Goal: Information Seeking & Learning: Find specific fact

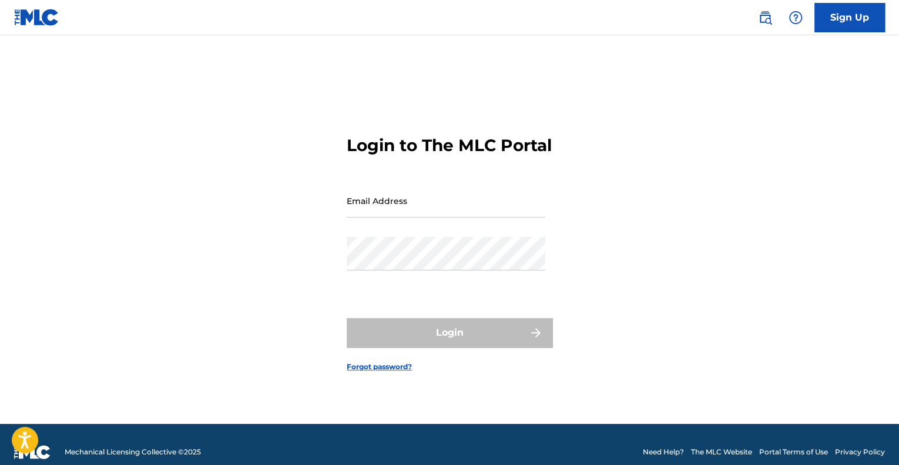
type input "[EMAIL_ADDRESS][DOMAIN_NAME]"
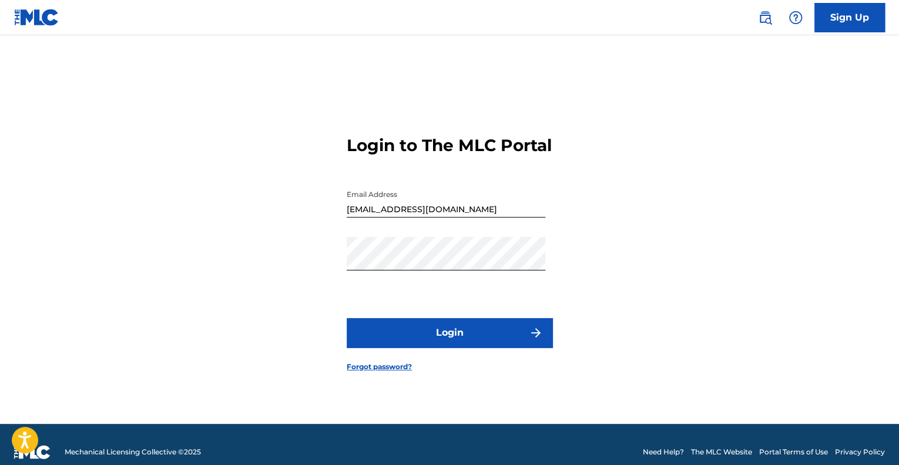
click at [431, 340] on button "Login" at bounding box center [450, 332] width 206 height 29
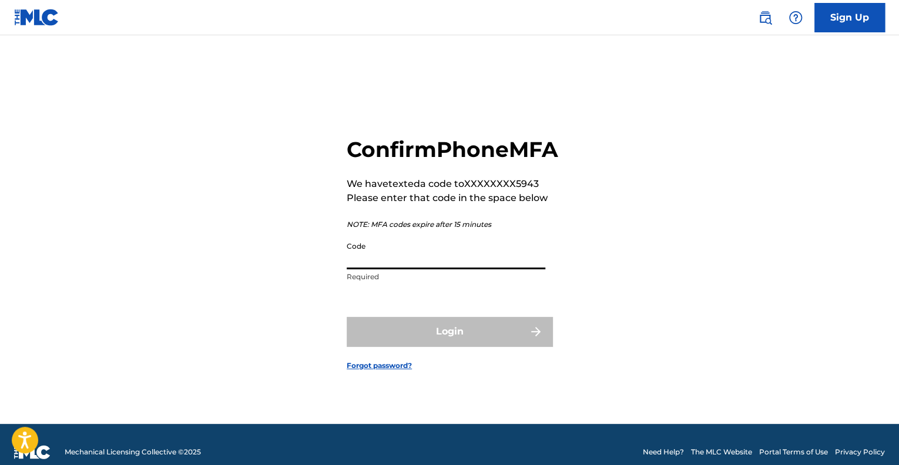
click at [366, 267] on input "Code" at bounding box center [446, 253] width 199 height 34
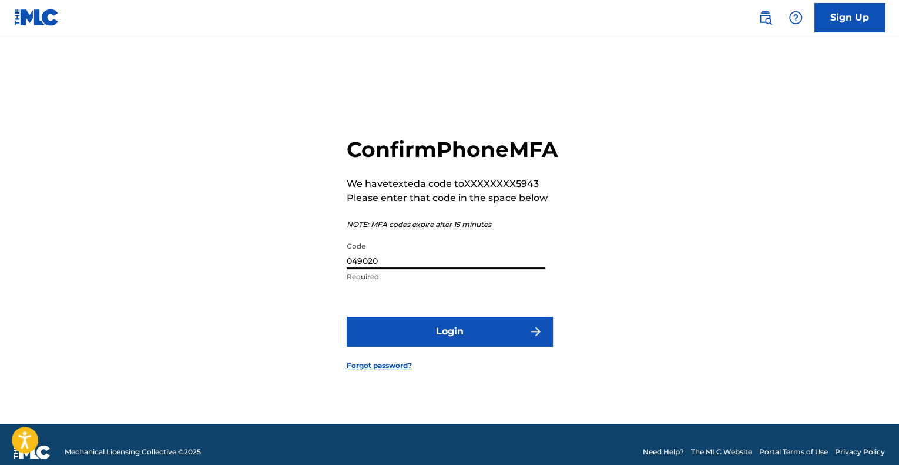
type input "049020"
click at [444, 340] on button "Login" at bounding box center [450, 331] width 206 height 29
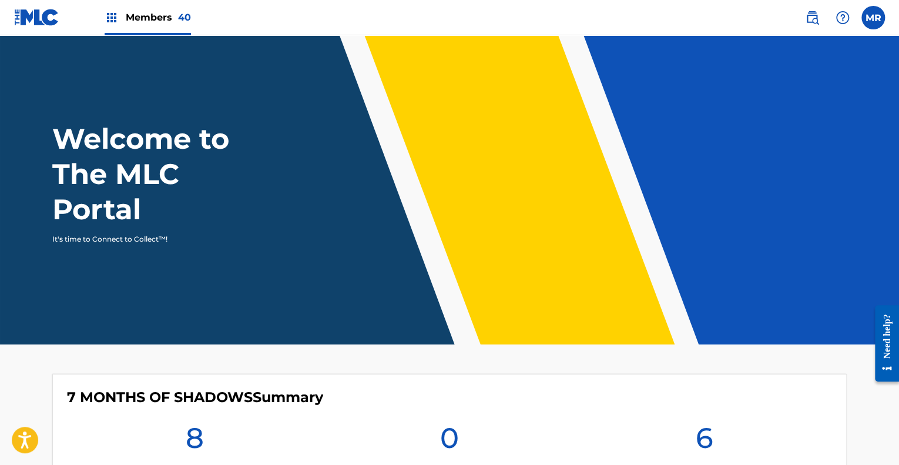
click at [812, 14] on img at bounding box center [812, 18] width 14 height 14
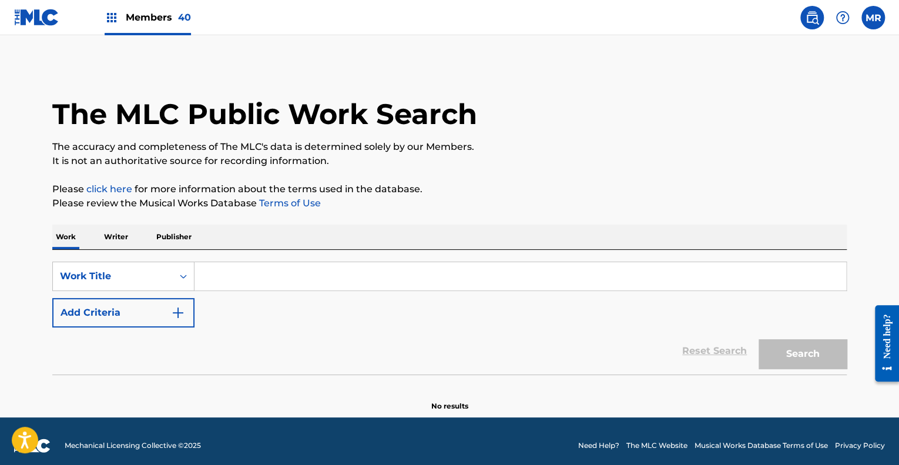
click at [232, 280] on input "Search Form" at bounding box center [521, 276] width 652 height 28
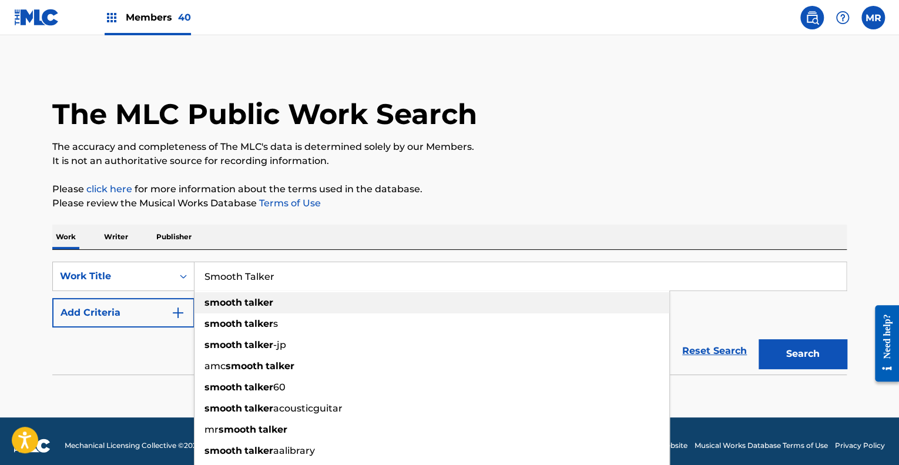
click at [242, 297] on span "Search Form" at bounding box center [243, 302] width 2 height 11
type input "smooth talker"
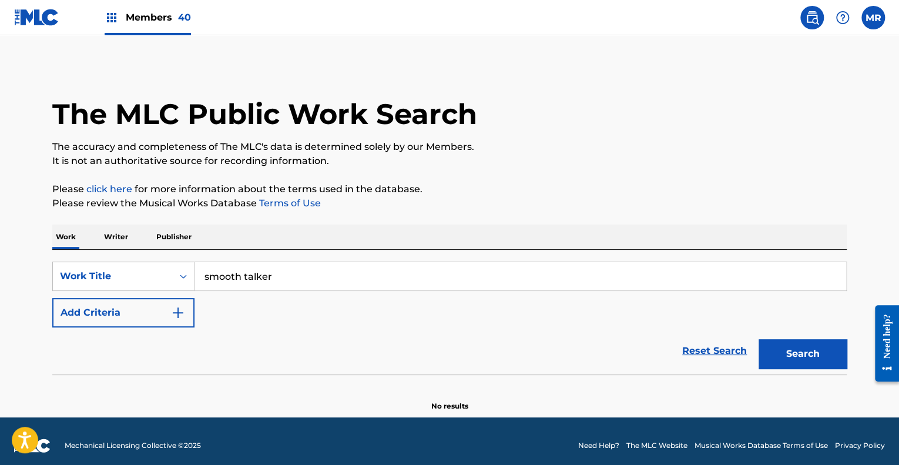
click at [172, 307] on img "Search Form" at bounding box center [178, 313] width 14 height 14
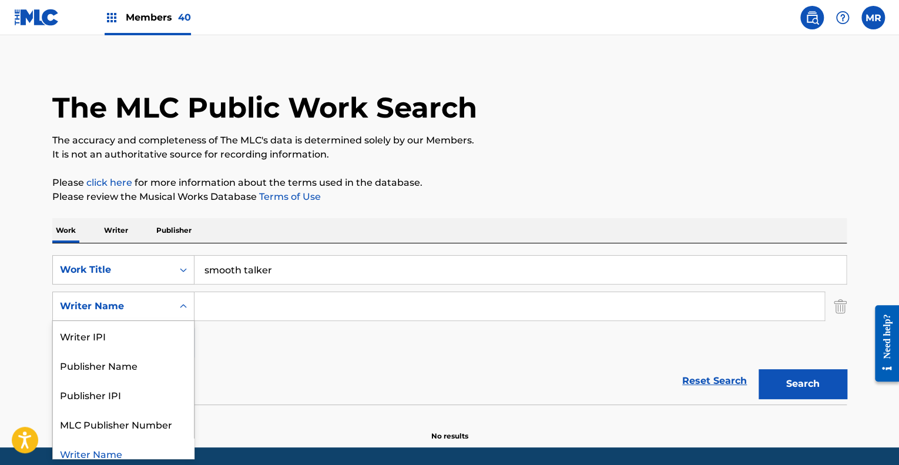
click at [175, 309] on div "Search Form" at bounding box center [183, 306] width 21 height 21
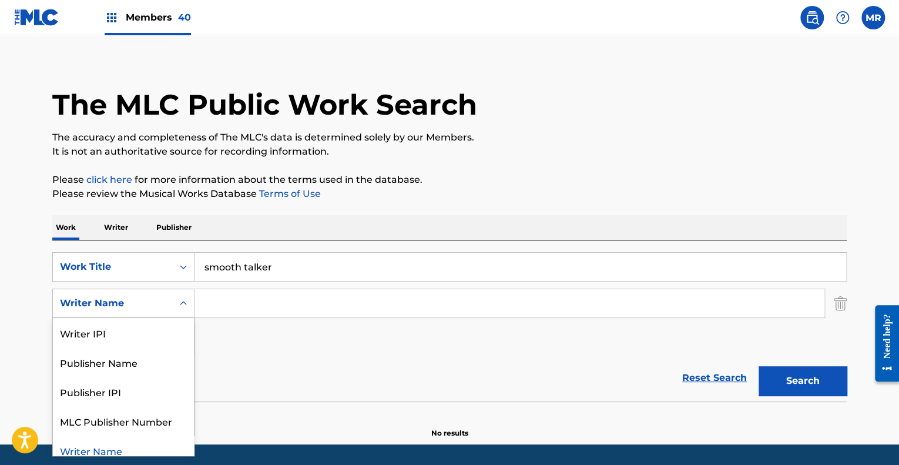
scroll to position [9, 0]
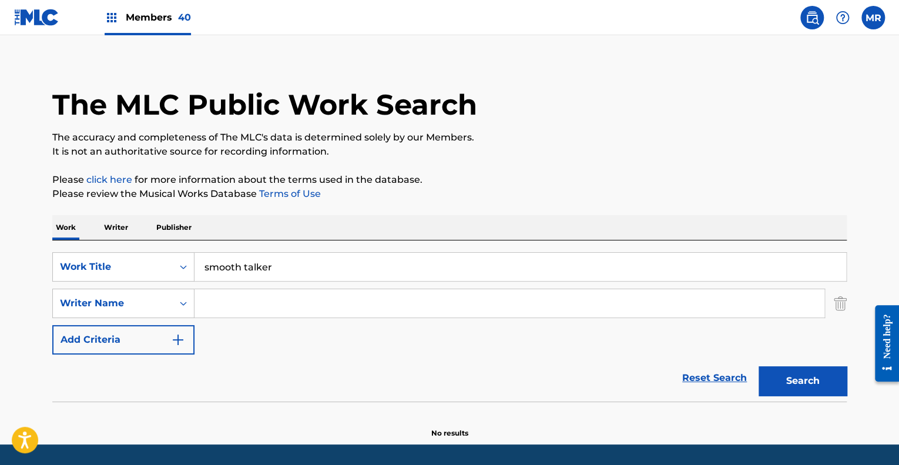
click at [264, 309] on input "Search Form" at bounding box center [510, 303] width 630 height 28
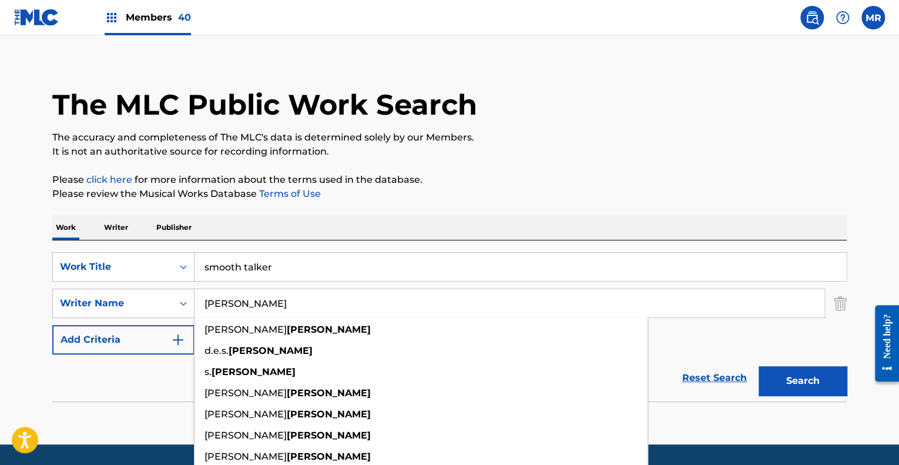
type input "[PERSON_NAME]"
click at [501, 177] on p "Please click here for more information about the terms used in the database." at bounding box center [449, 180] width 795 height 14
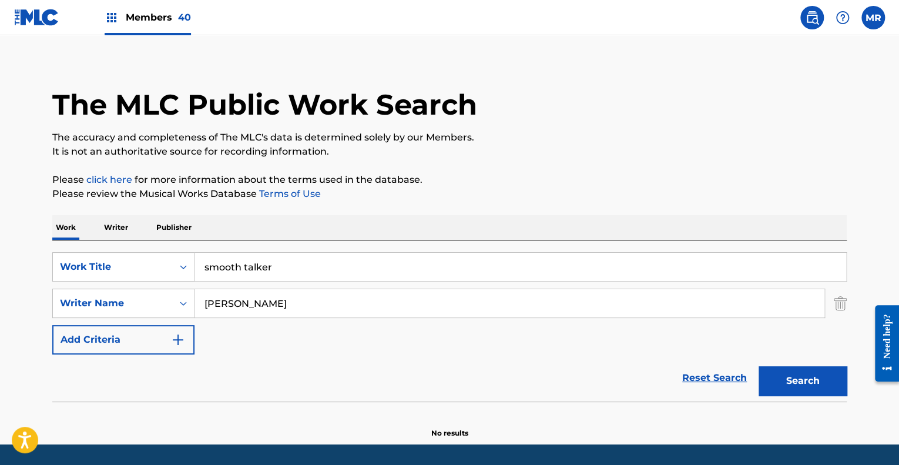
click at [801, 380] on button "Search" at bounding box center [803, 380] width 88 height 29
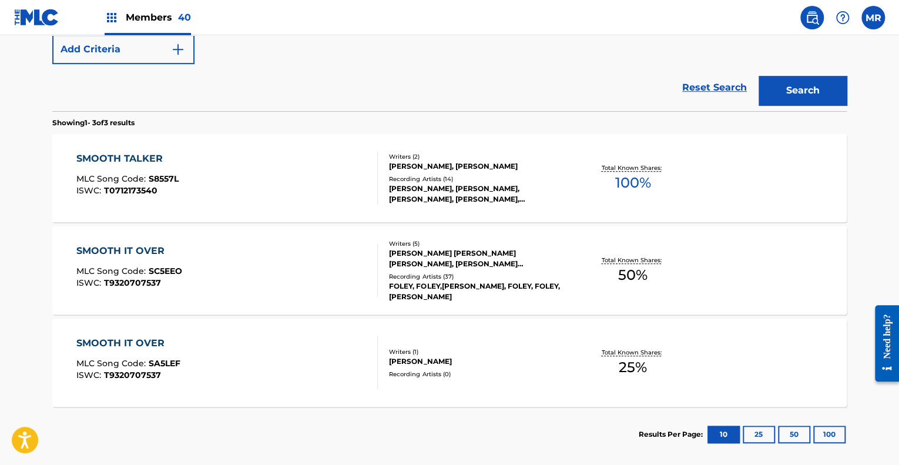
scroll to position [299, 0]
click at [453, 190] on div "[PERSON_NAME], [PERSON_NAME], [PERSON_NAME], [PERSON_NAME], [PERSON_NAME]" at bounding box center [478, 194] width 178 height 21
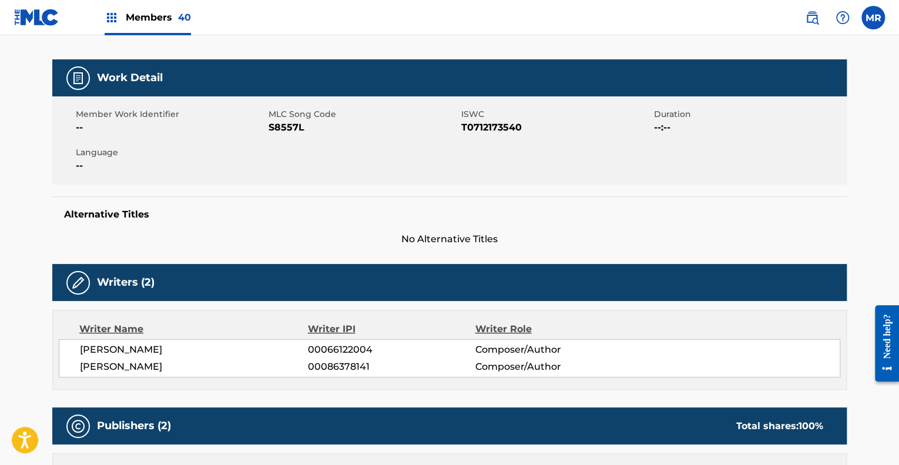
scroll to position [150, 0]
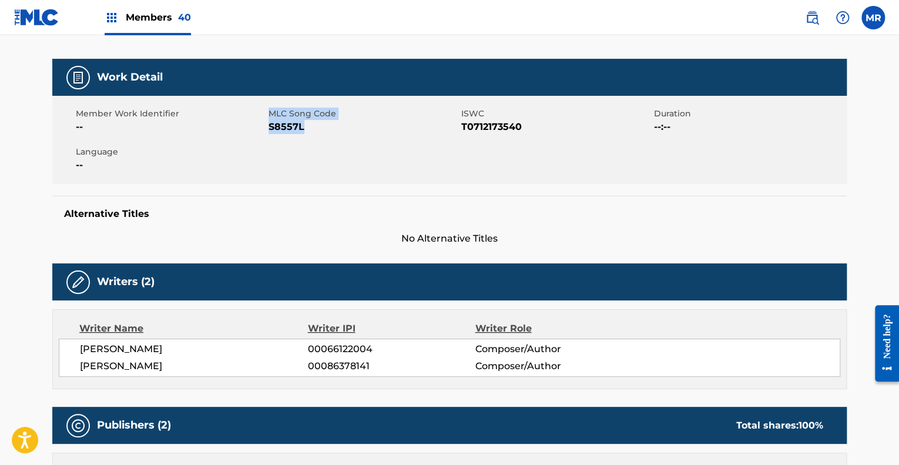
drag, startPoint x: 306, startPoint y: 128, endPoint x: 266, endPoint y: 130, distance: 39.4
click at [266, 130] on div "Member Work Identifier -- MLC Song Code S8557L ISWC T0712173540 Duration --:-- …" at bounding box center [449, 140] width 795 height 88
copy div "MLC Song Code S8557L"
